Goal: Check status

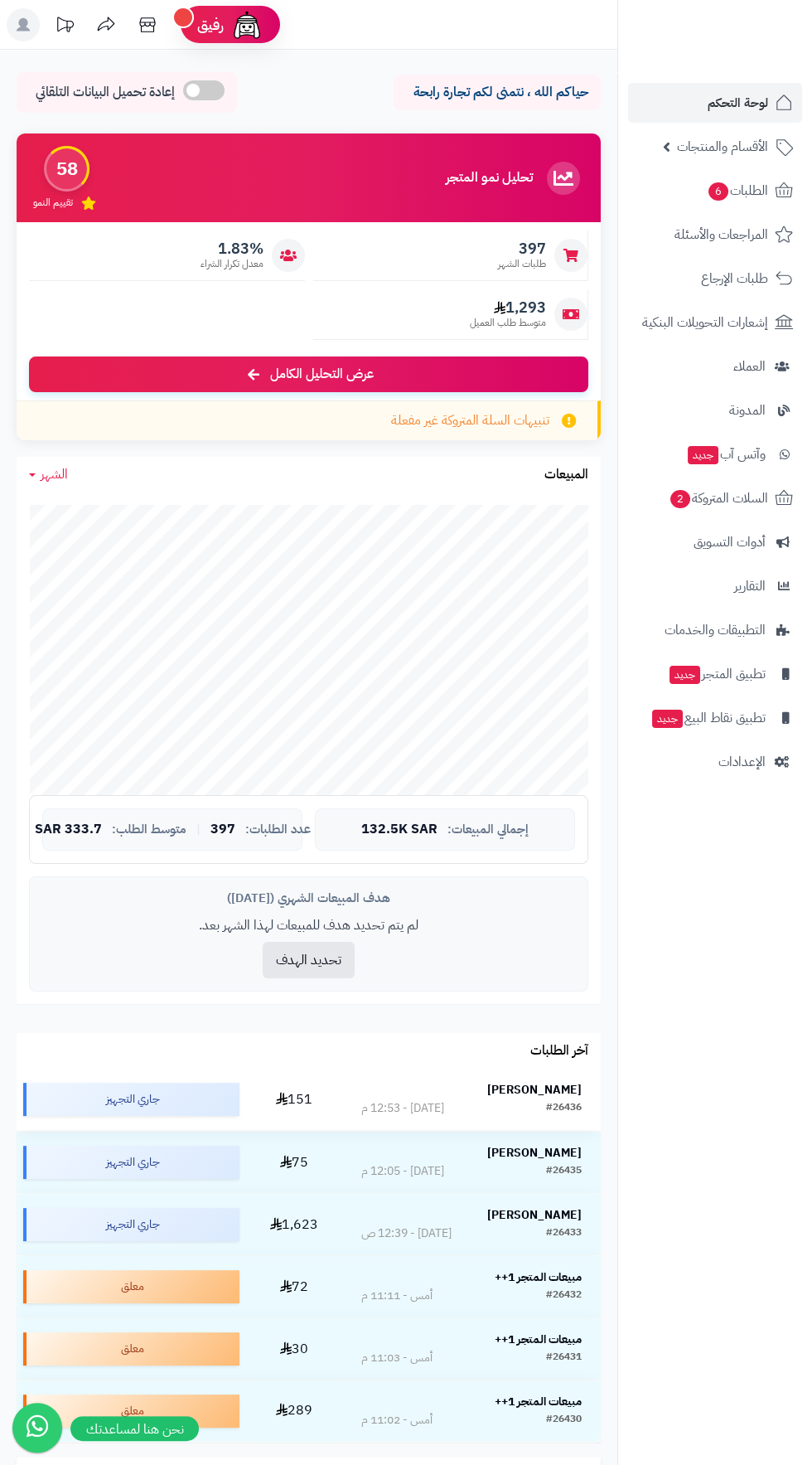
click at [530, 1082] on strong "[PERSON_NAME]" at bounding box center [534, 1089] width 95 height 17
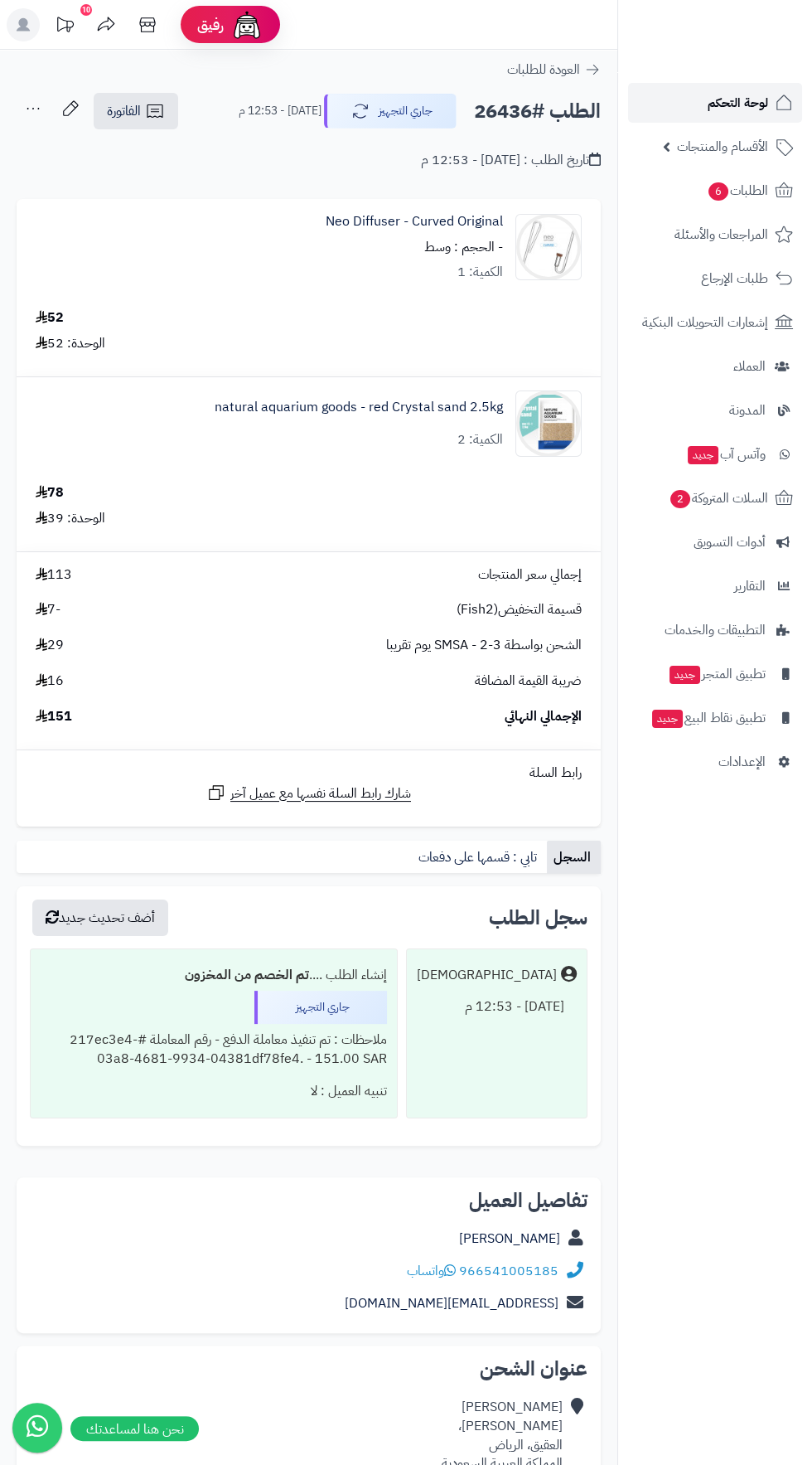
click at [744, 98] on span "لوحة التحكم" at bounding box center [737, 103] width 60 height 23
